Goal: Information Seeking & Learning: Learn about a topic

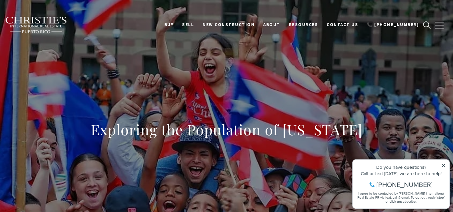
click at [445, 163] on div "Do you have questions? Call or text today, we are here to help! 347-797-5825 I …" at bounding box center [401, 184] width 97 height 49
click at [293, 113] on div "Exploring the Population of [US_STATE]" at bounding box center [226, 134] width 453 height 201
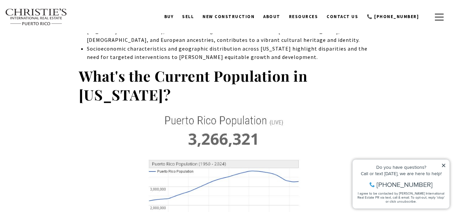
scroll to position [406, 0]
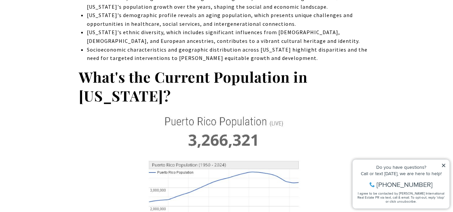
click at [242, 171] on img at bounding box center [227, 180] width 296 height 132
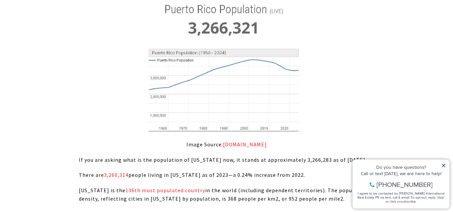
scroll to position [521, 0]
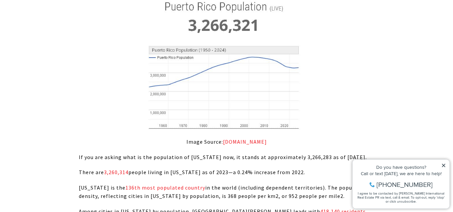
click at [283, 93] on img at bounding box center [227, 65] width 296 height 132
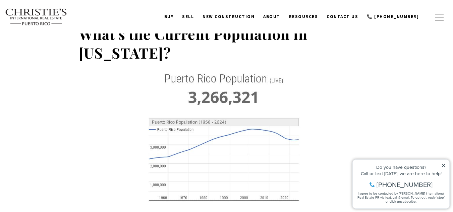
scroll to position [448, 0]
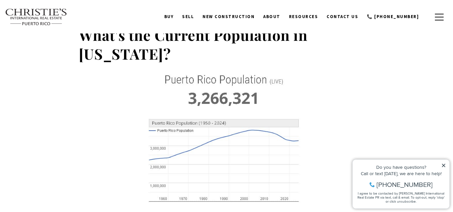
click at [283, 93] on img at bounding box center [227, 138] width 296 height 132
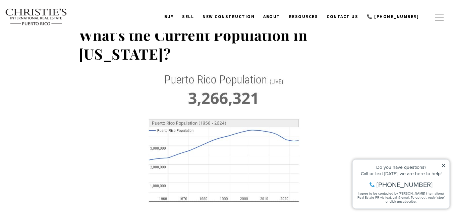
click at [283, 93] on img at bounding box center [227, 138] width 296 height 132
click at [274, 138] on img at bounding box center [227, 138] width 296 height 132
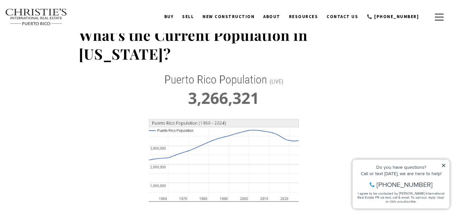
click at [274, 138] on img at bounding box center [227, 138] width 296 height 132
